Goal: Task Accomplishment & Management: Manage account settings

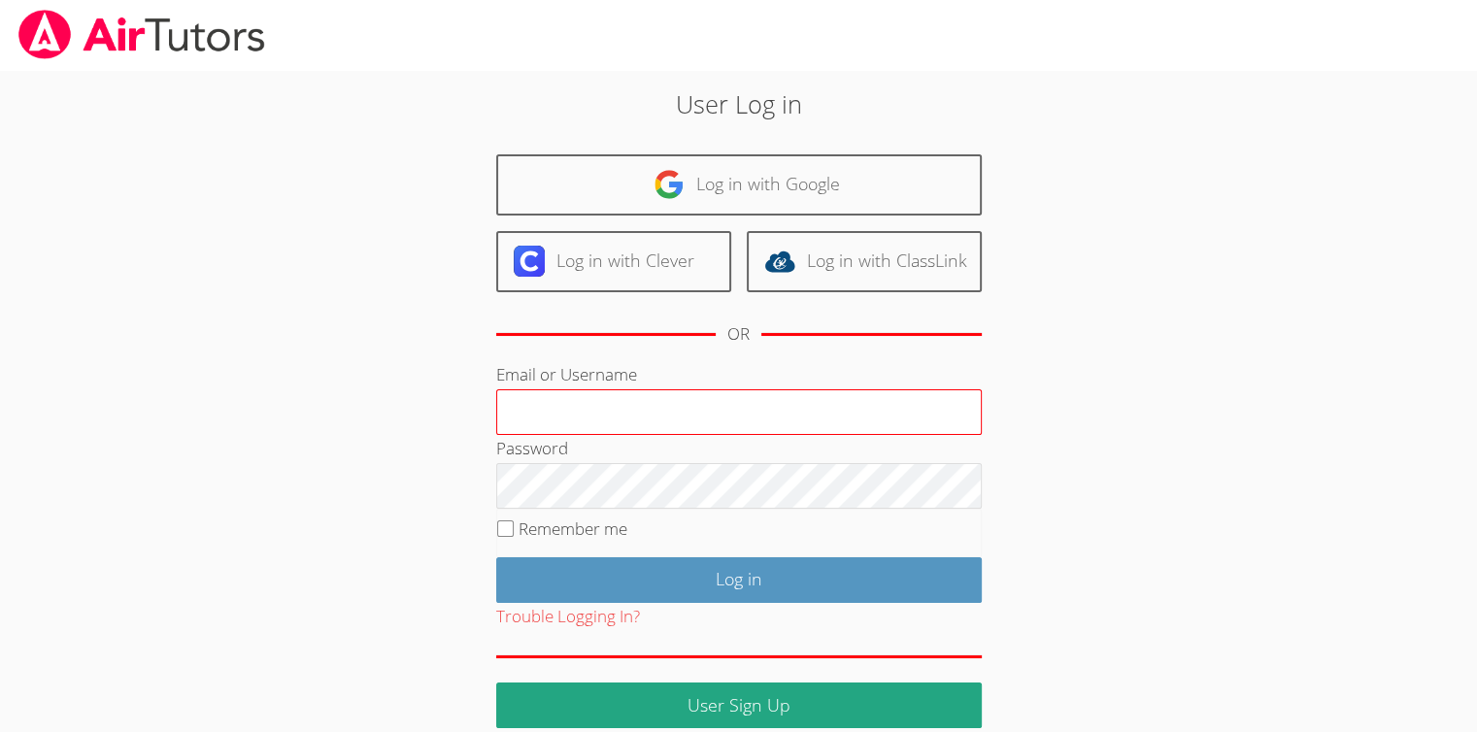
drag, startPoint x: 581, startPoint y: 399, endPoint x: 609, endPoint y: 421, distance: 35.9
click at [581, 400] on input "Email or Username" at bounding box center [739, 412] width 486 height 47
type input "[EMAIL_ADDRESS][DOMAIN_NAME]"
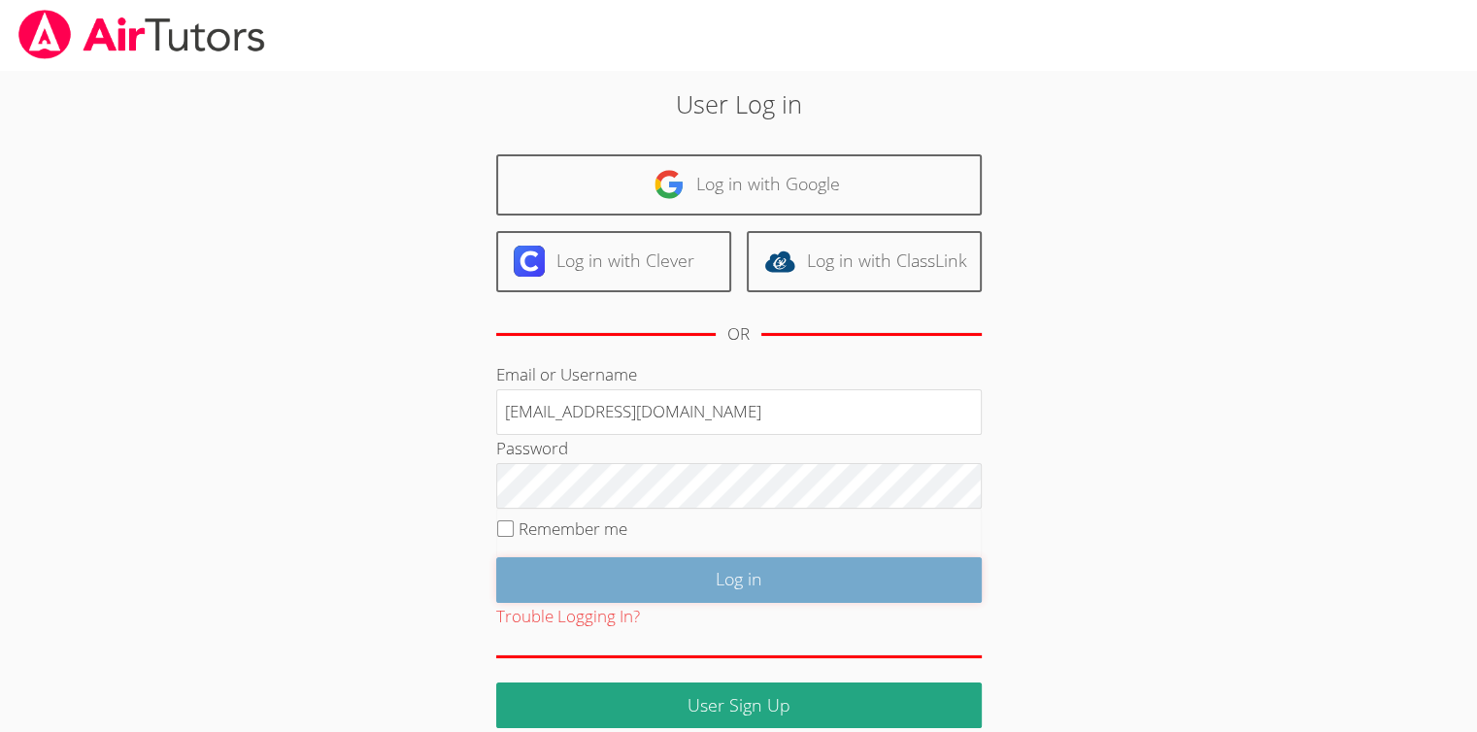
click at [676, 576] on input "Log in" at bounding box center [739, 580] width 486 height 46
